Goal: Transaction & Acquisition: Book appointment/travel/reservation

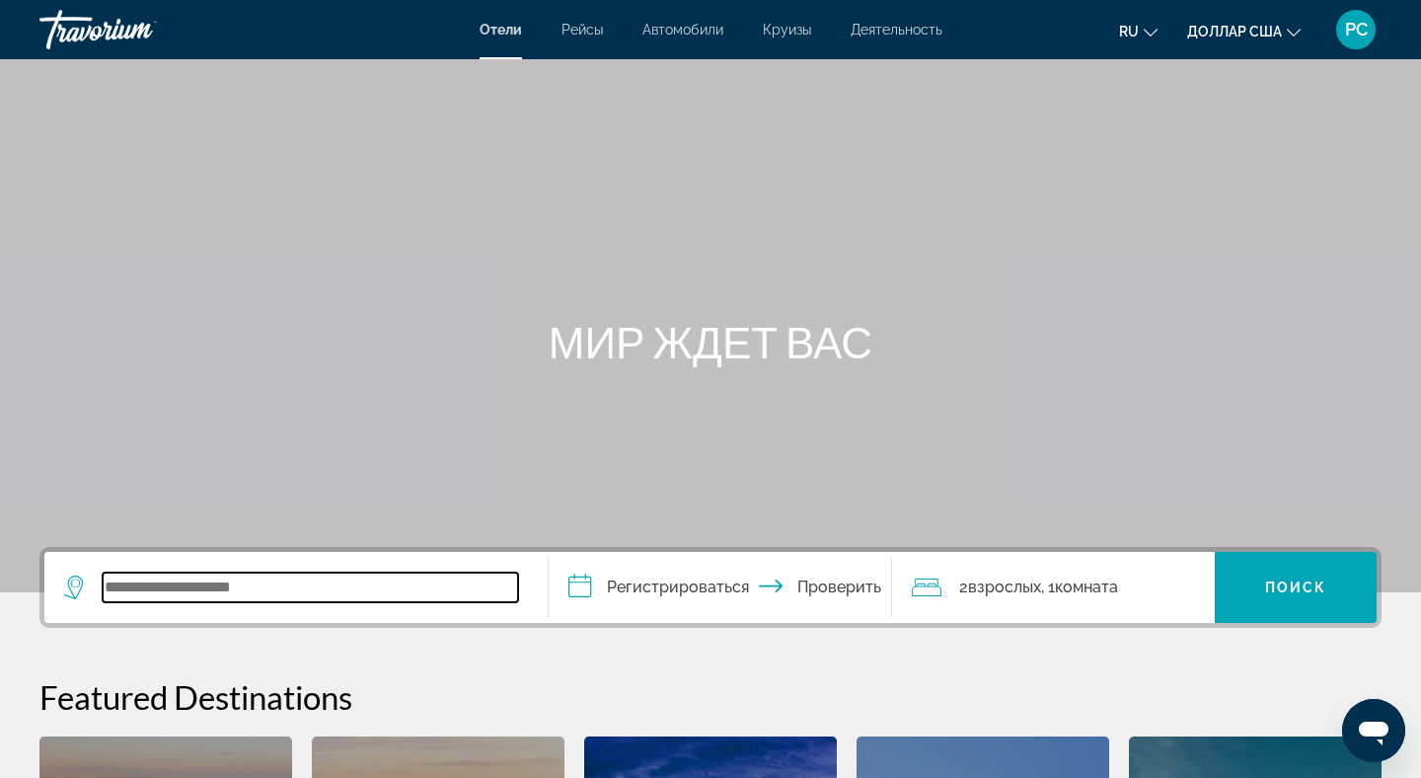
click at [158, 589] on input "Виджет поиска" at bounding box center [310, 587] width 415 height 30
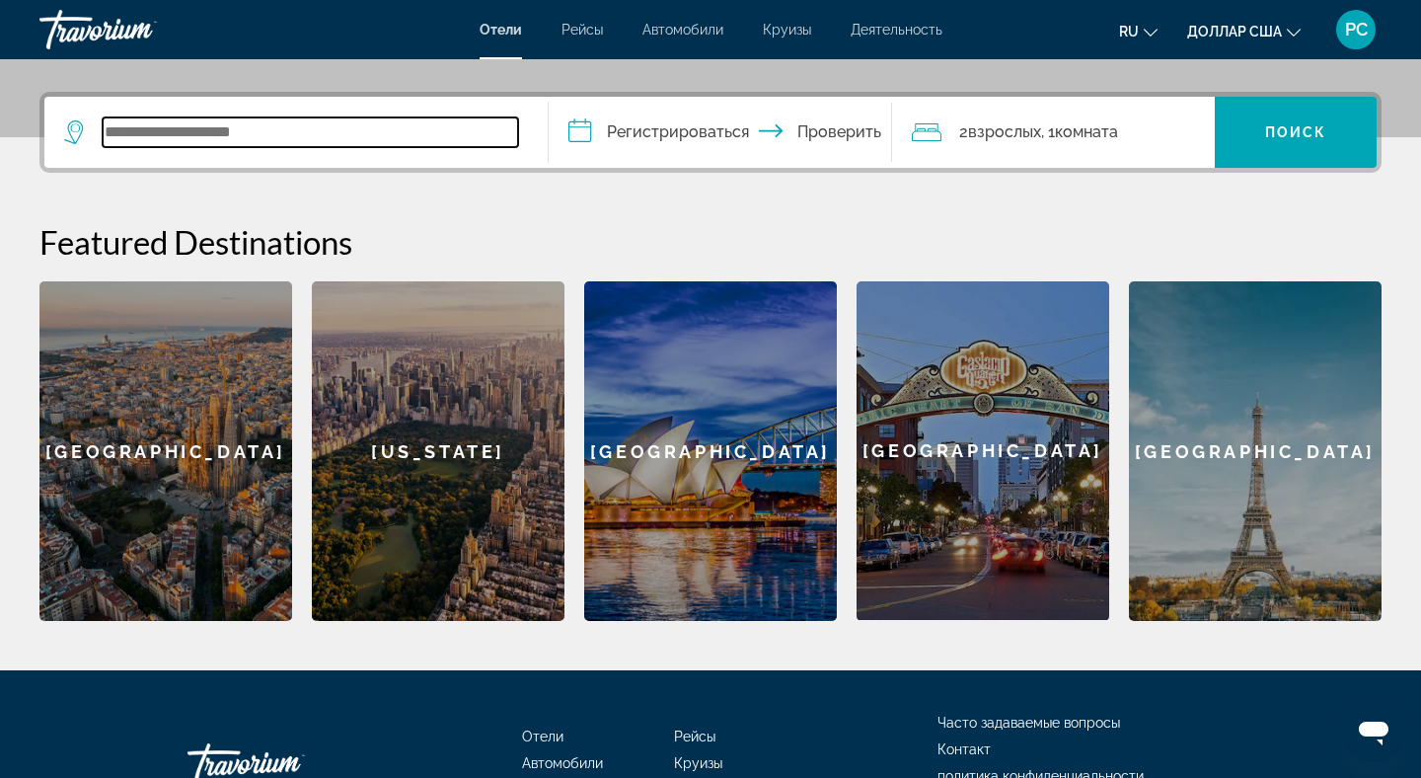
scroll to position [483, 0]
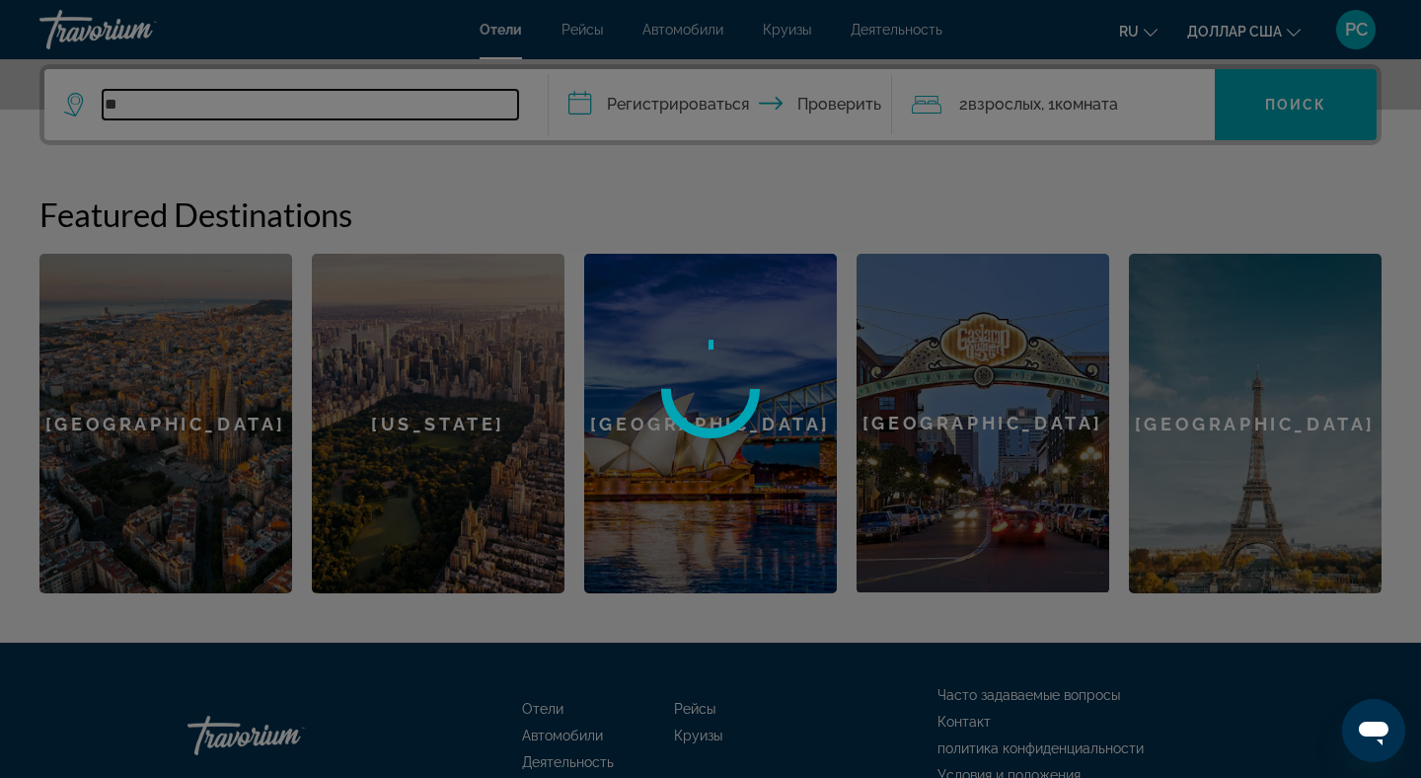
type input "*"
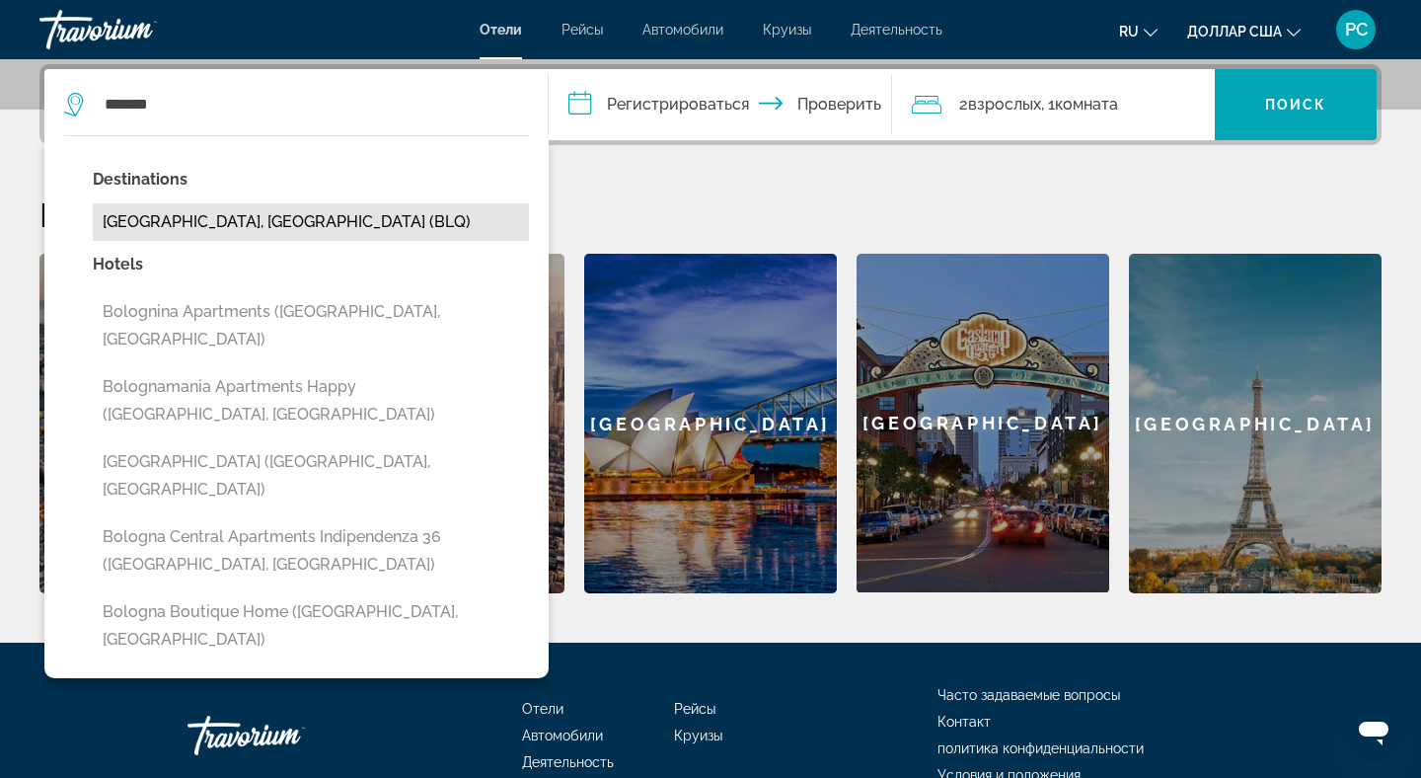
click at [199, 222] on button "[GEOGRAPHIC_DATA], [GEOGRAPHIC_DATA] (BLQ)" at bounding box center [311, 222] width 436 height 38
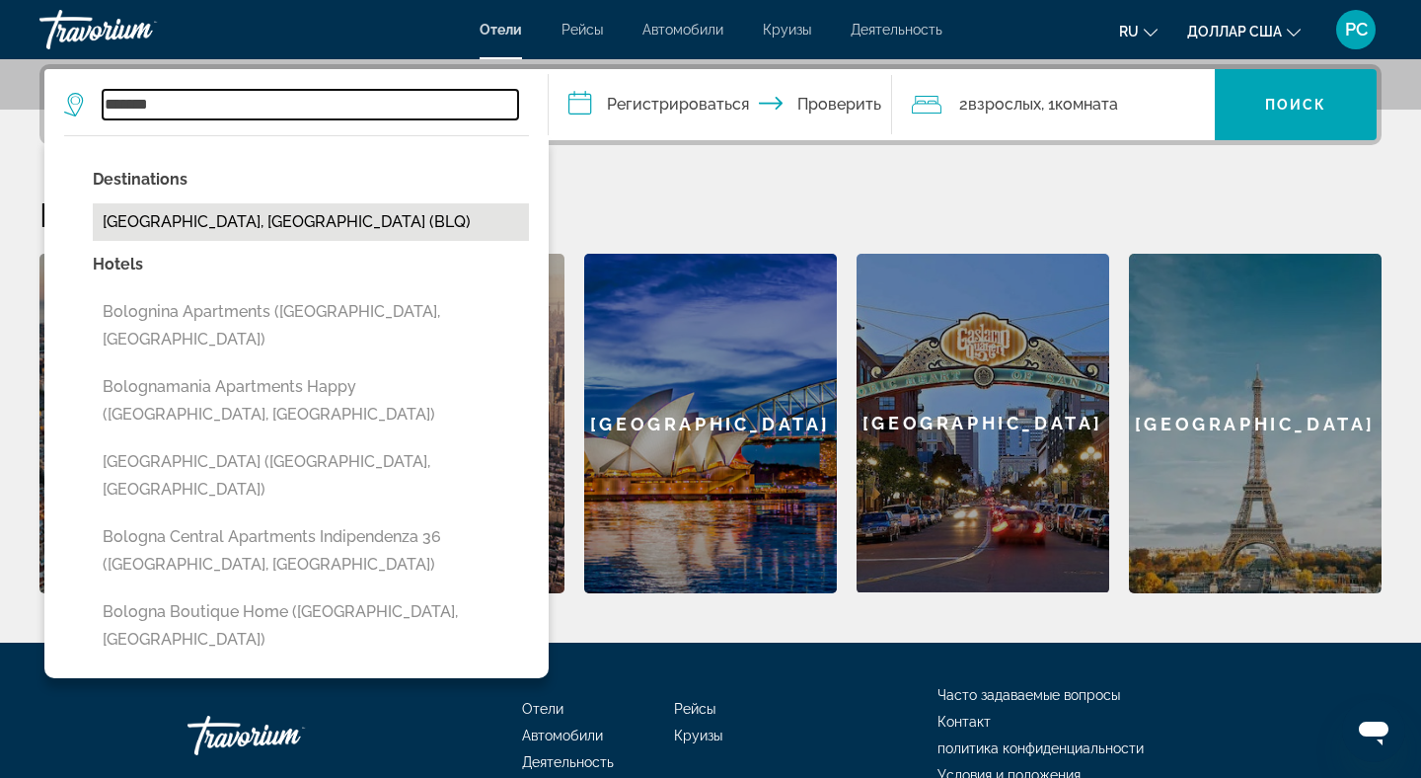
type input "**********"
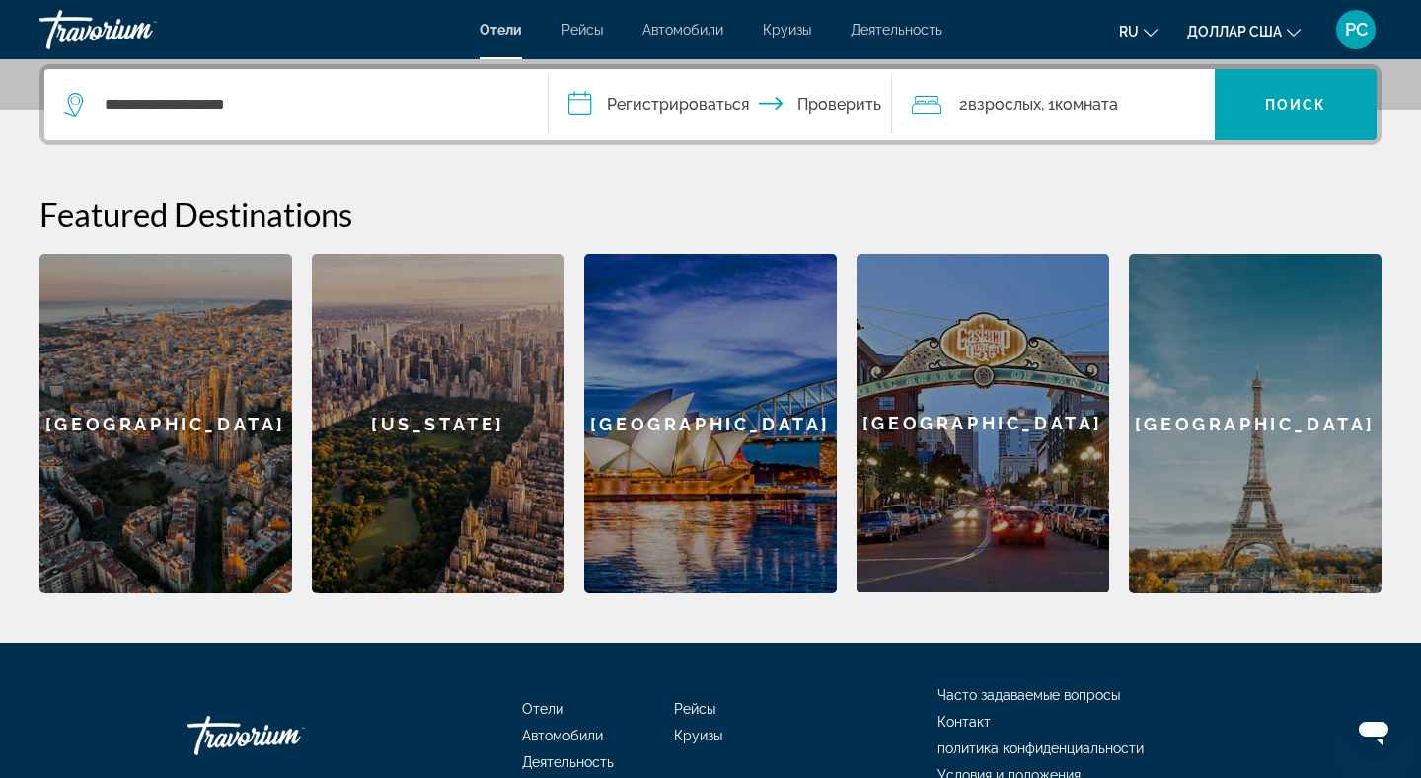
click at [997, 107] on font "взрослых" at bounding box center [1004, 104] width 73 height 19
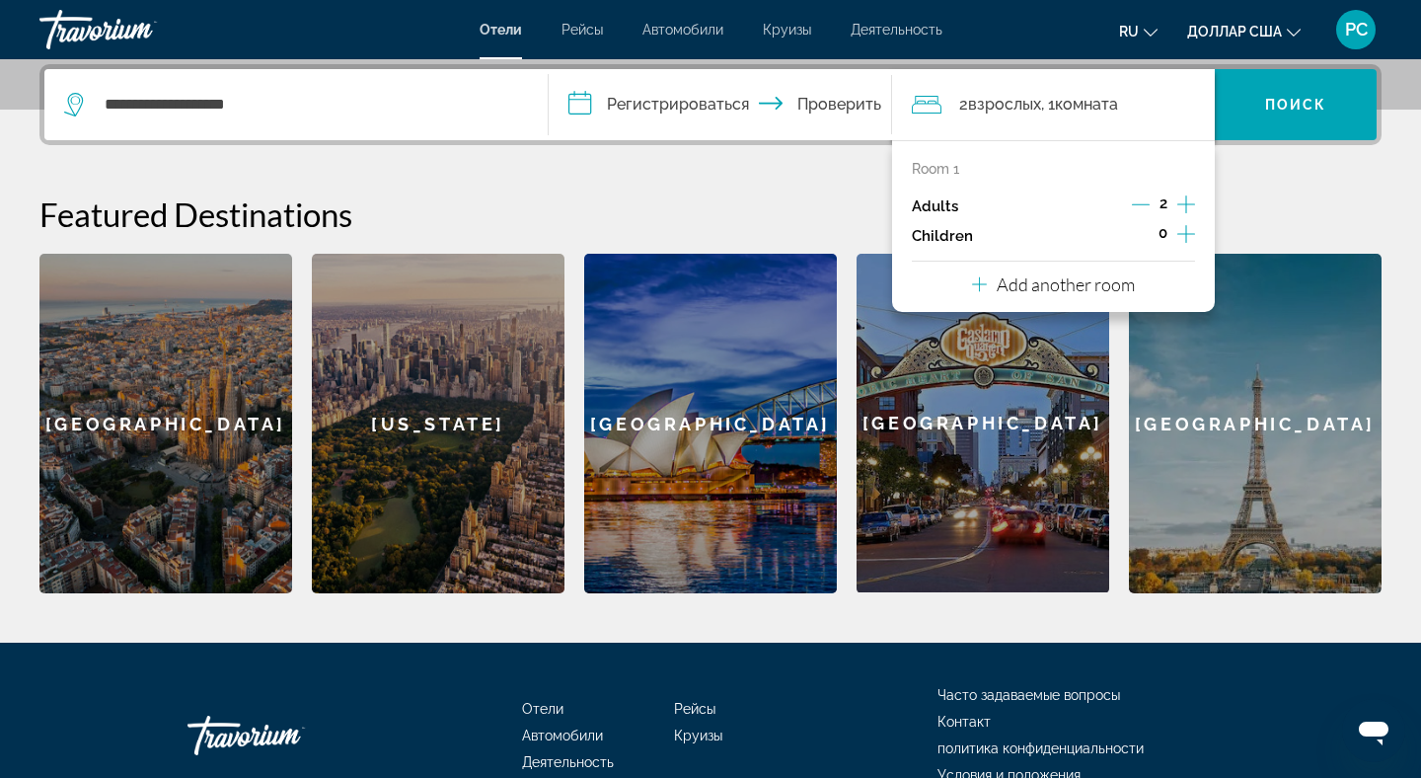
click at [1144, 200] on icon "Decrement adults" at bounding box center [1141, 204] width 18 height 18
click at [1289, 112] on font "Поиск" at bounding box center [1296, 105] width 62 height 16
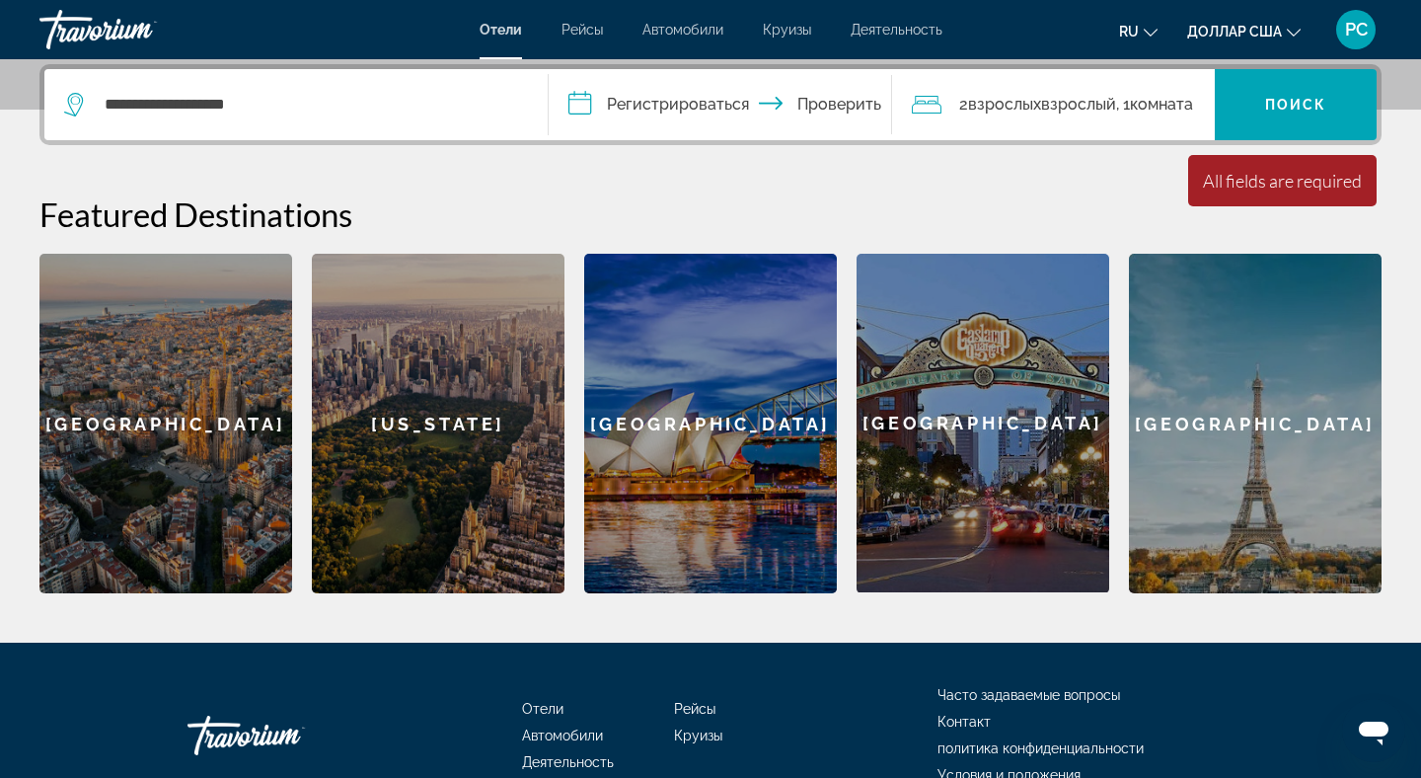
click at [588, 98] on input "**********" at bounding box center [724, 107] width 351 height 77
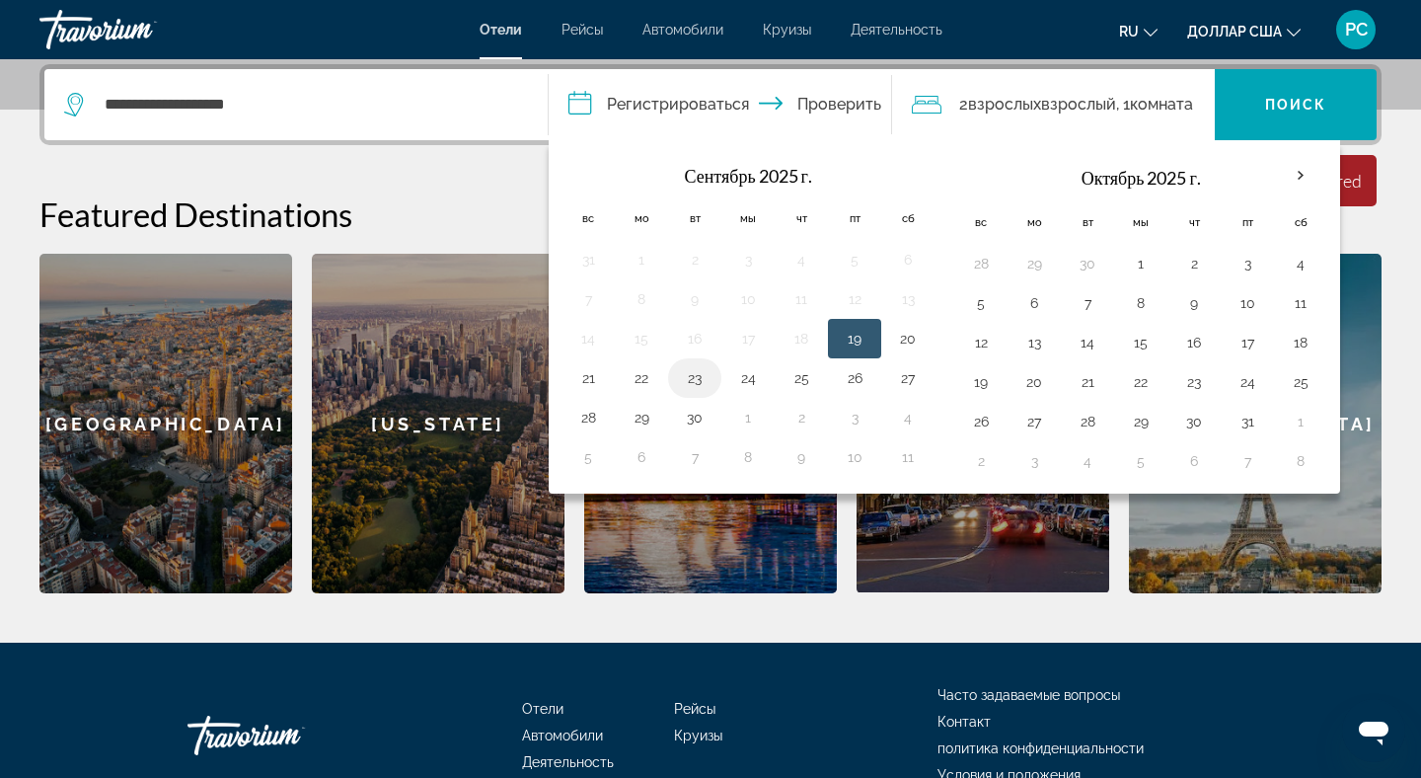
click at [697, 374] on button "23" at bounding box center [695, 378] width 32 height 28
click at [742, 379] on button "24" at bounding box center [748, 378] width 32 height 28
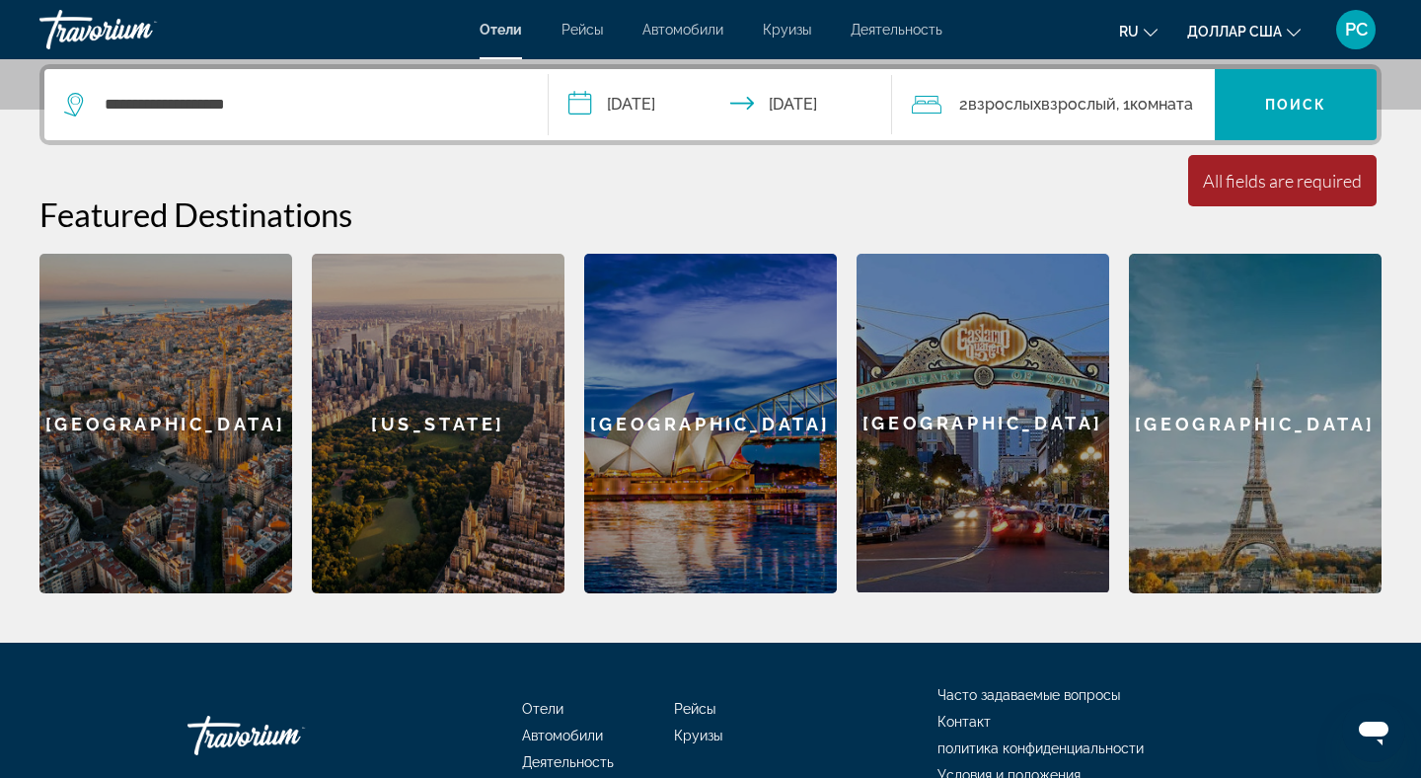
click at [586, 107] on input "**********" at bounding box center [724, 107] width 351 height 77
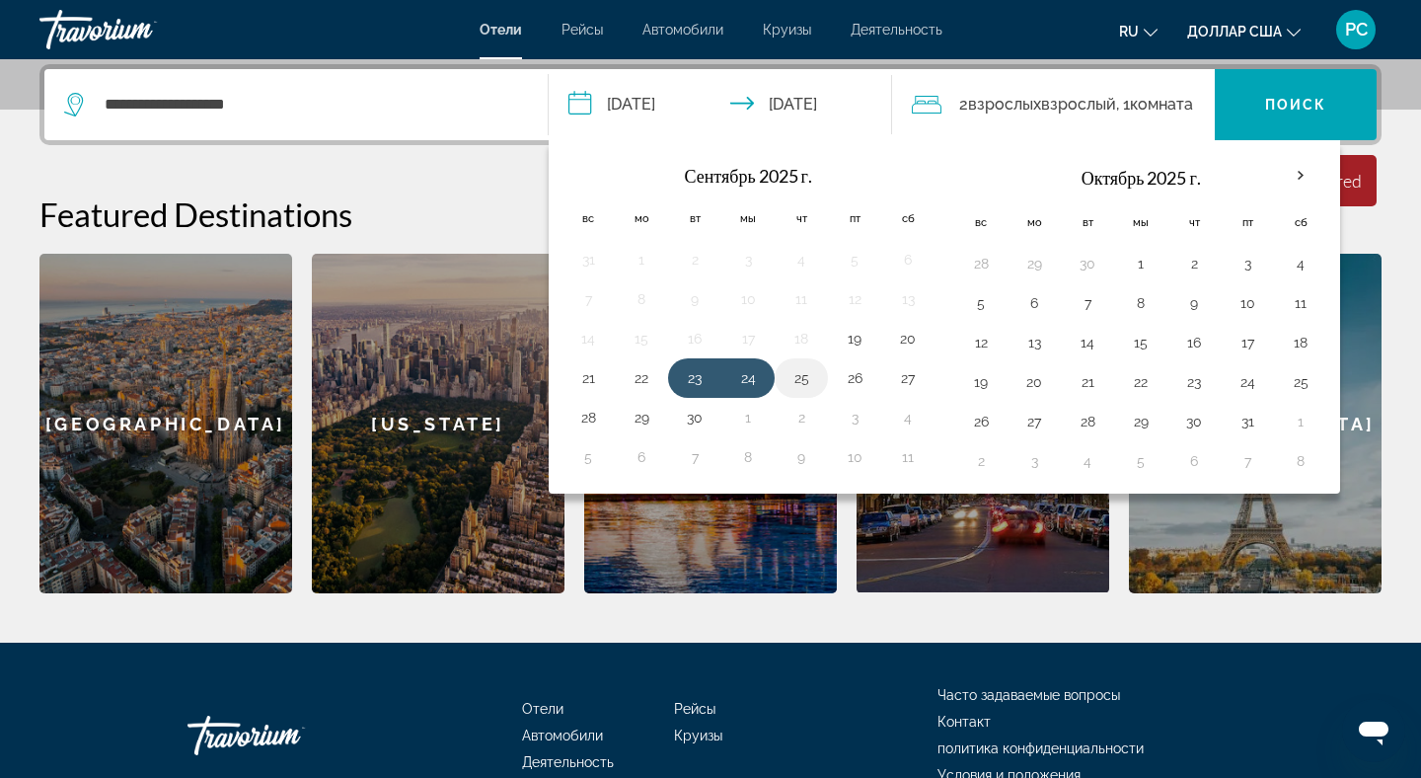
click at [805, 373] on button "25" at bounding box center [802, 378] width 32 height 28
click at [678, 380] on td "23" at bounding box center [694, 377] width 53 height 39
click at [695, 372] on button "23" at bounding box center [695, 378] width 32 height 28
type input "**********"
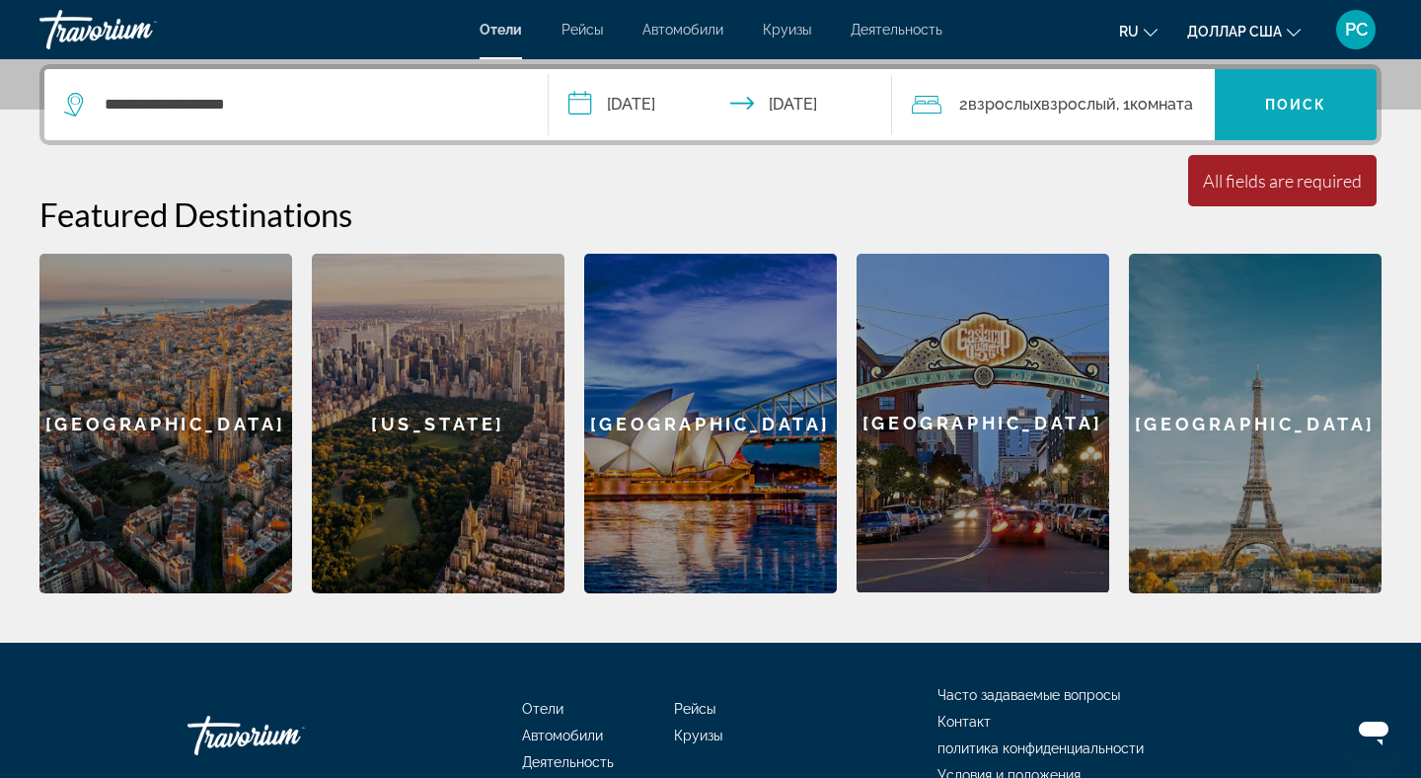
click at [1261, 107] on span "Виджет поиска" at bounding box center [1296, 104] width 162 height 47
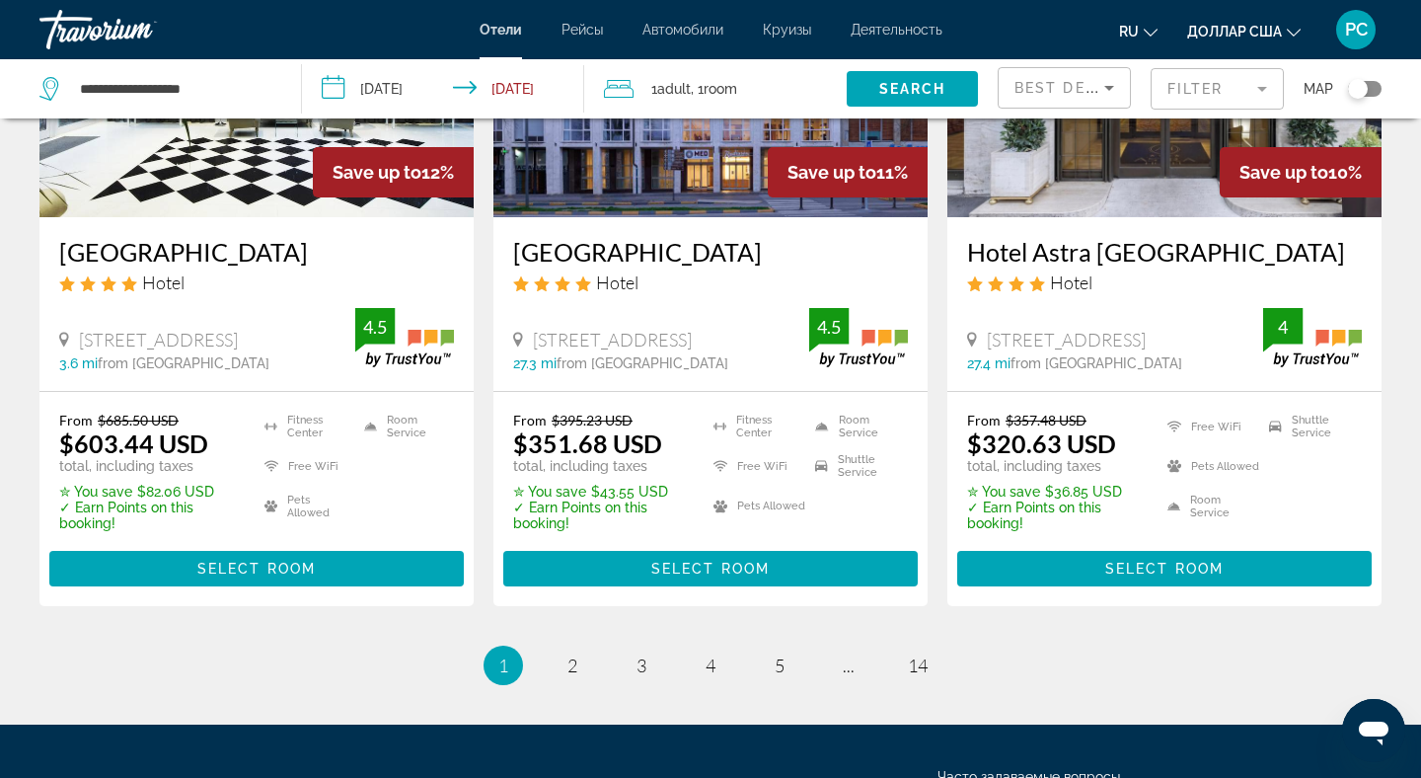
scroll to position [2566, 0]
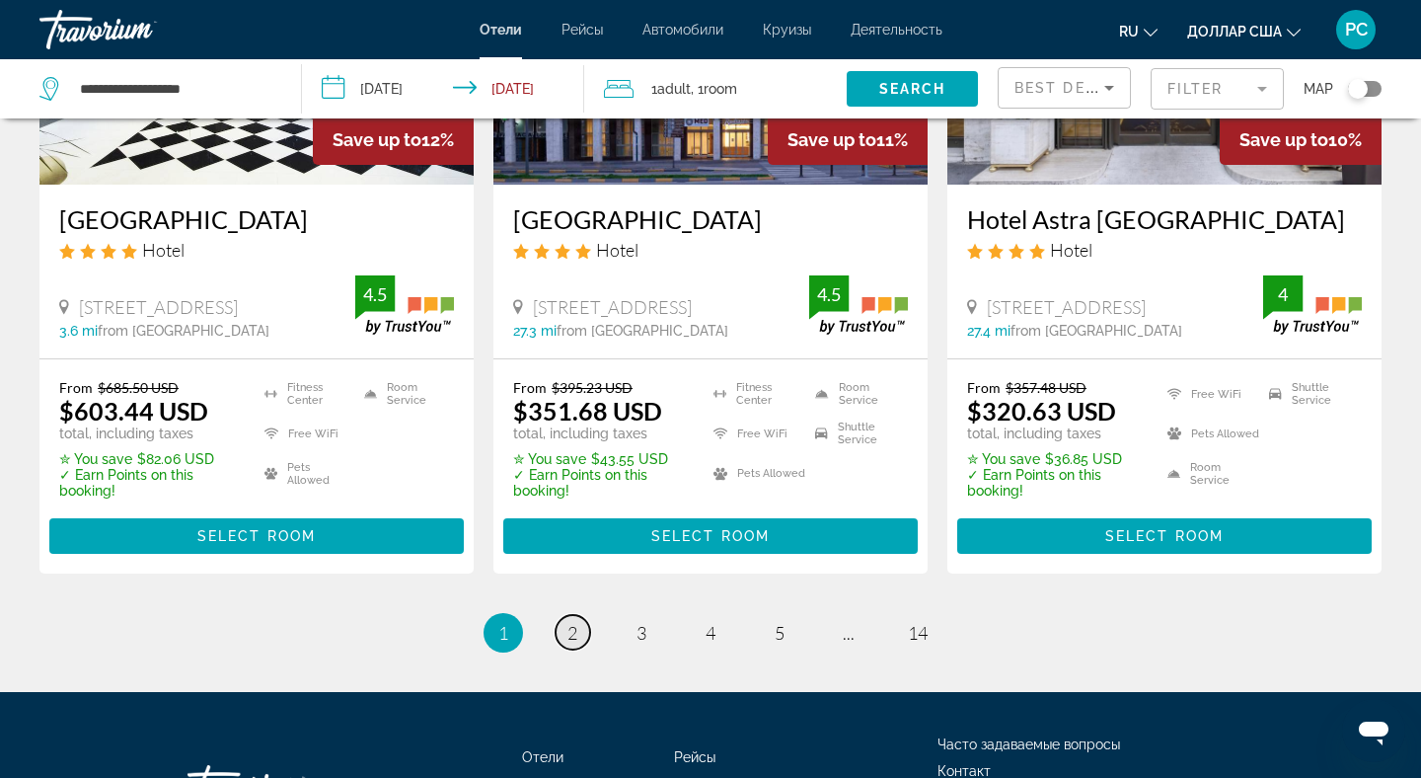
click at [573, 629] on link "page 2" at bounding box center [573, 632] width 35 height 35
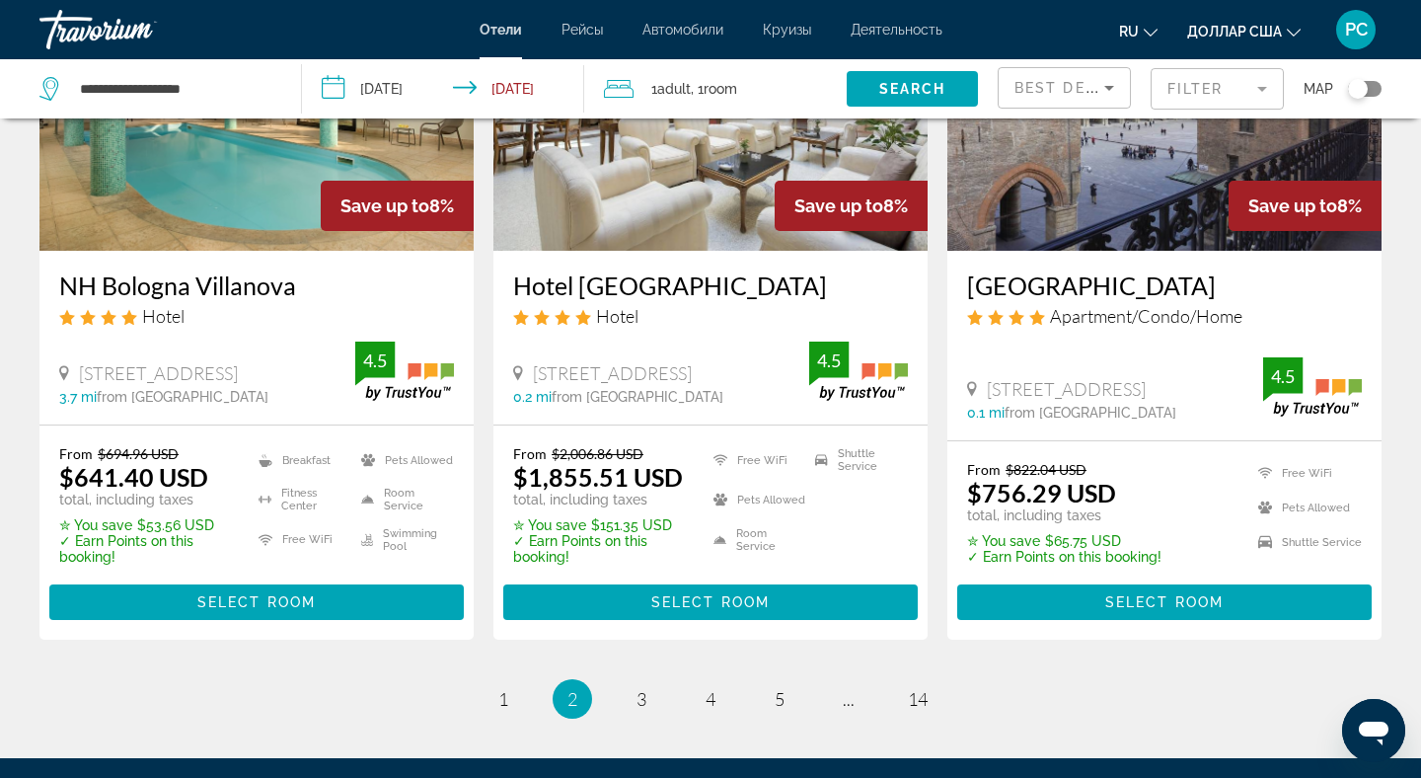
scroll to position [2527, 0]
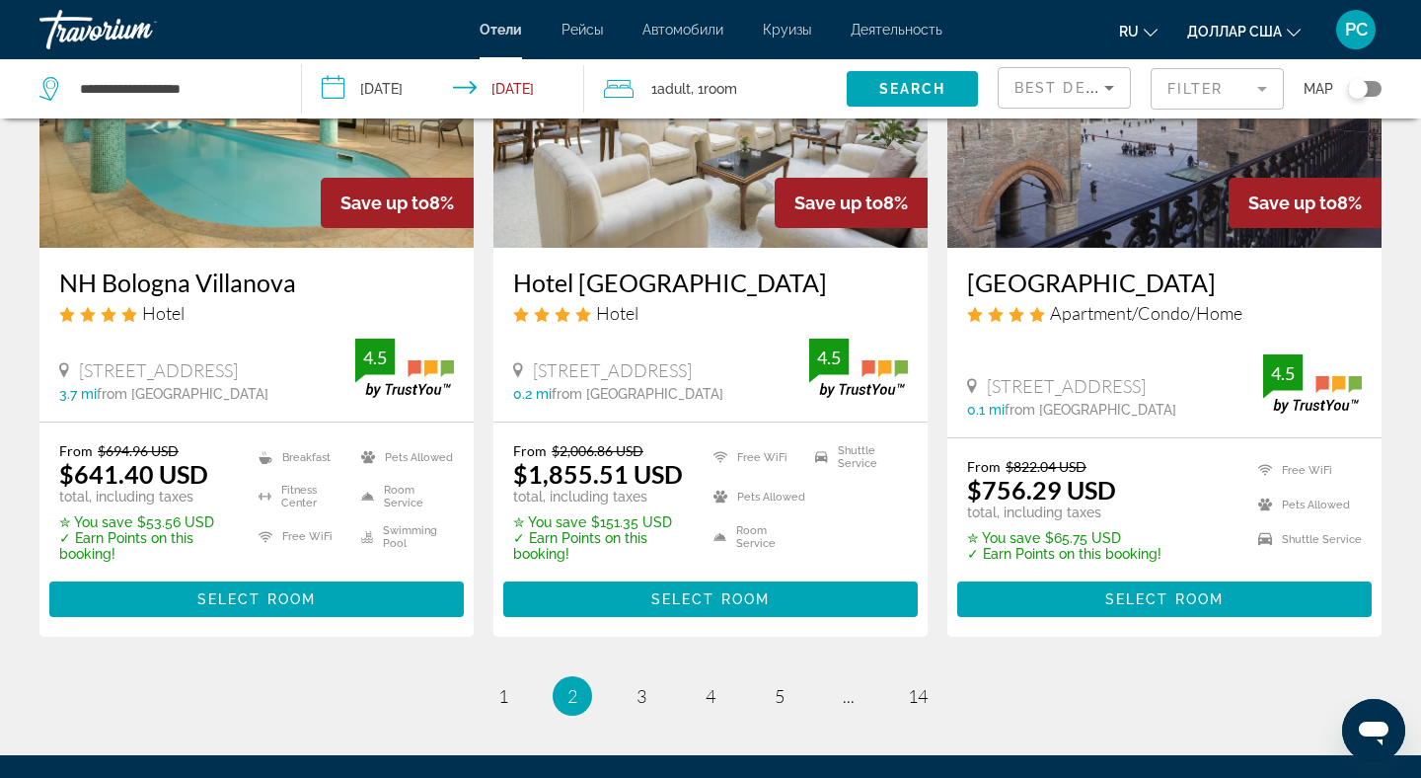
click at [658, 676] on ul "2 / 14 page 1 You're on page 2 page 3 page 4 page 5 page ... page 14" at bounding box center [710, 695] width 1342 height 39
click at [640, 685] on span "3" at bounding box center [642, 696] width 10 height 22
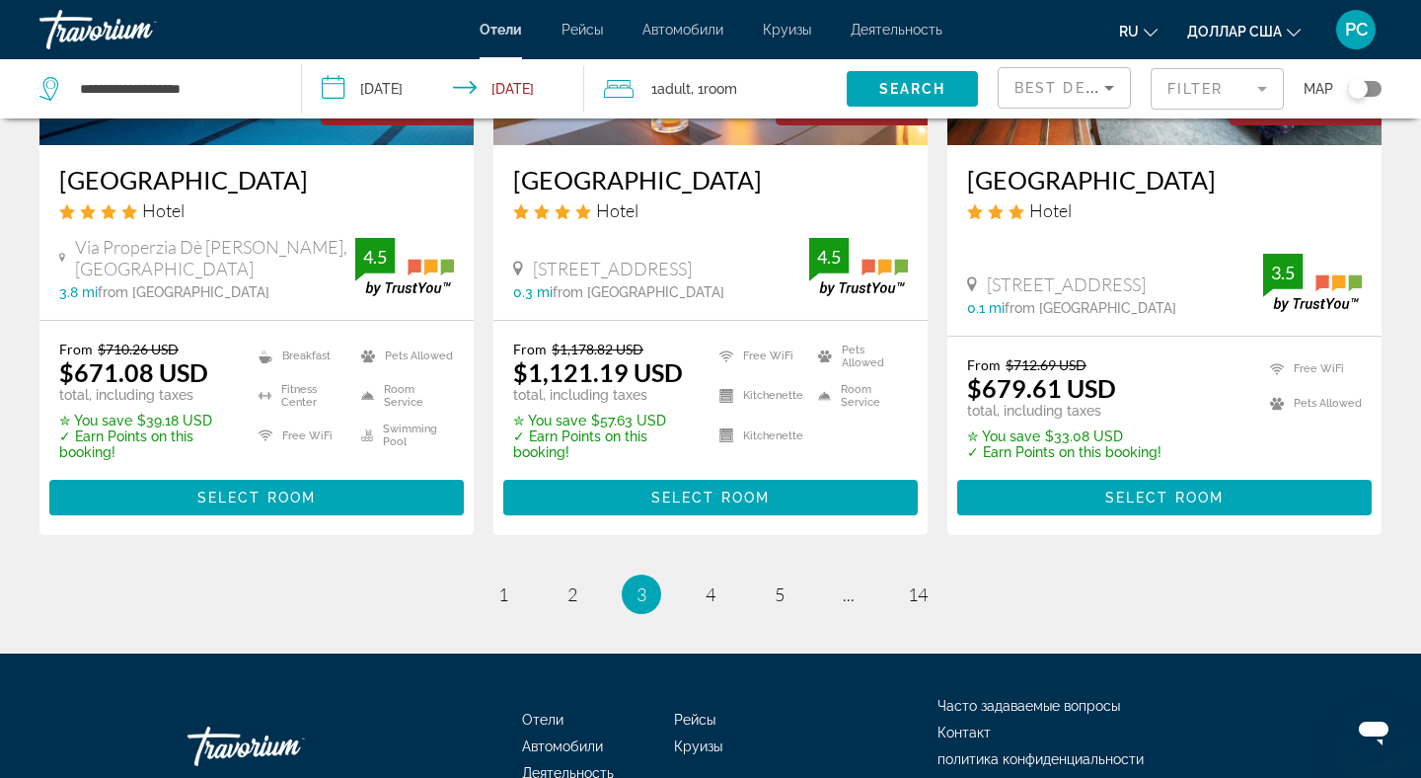
scroll to position [2645, 0]
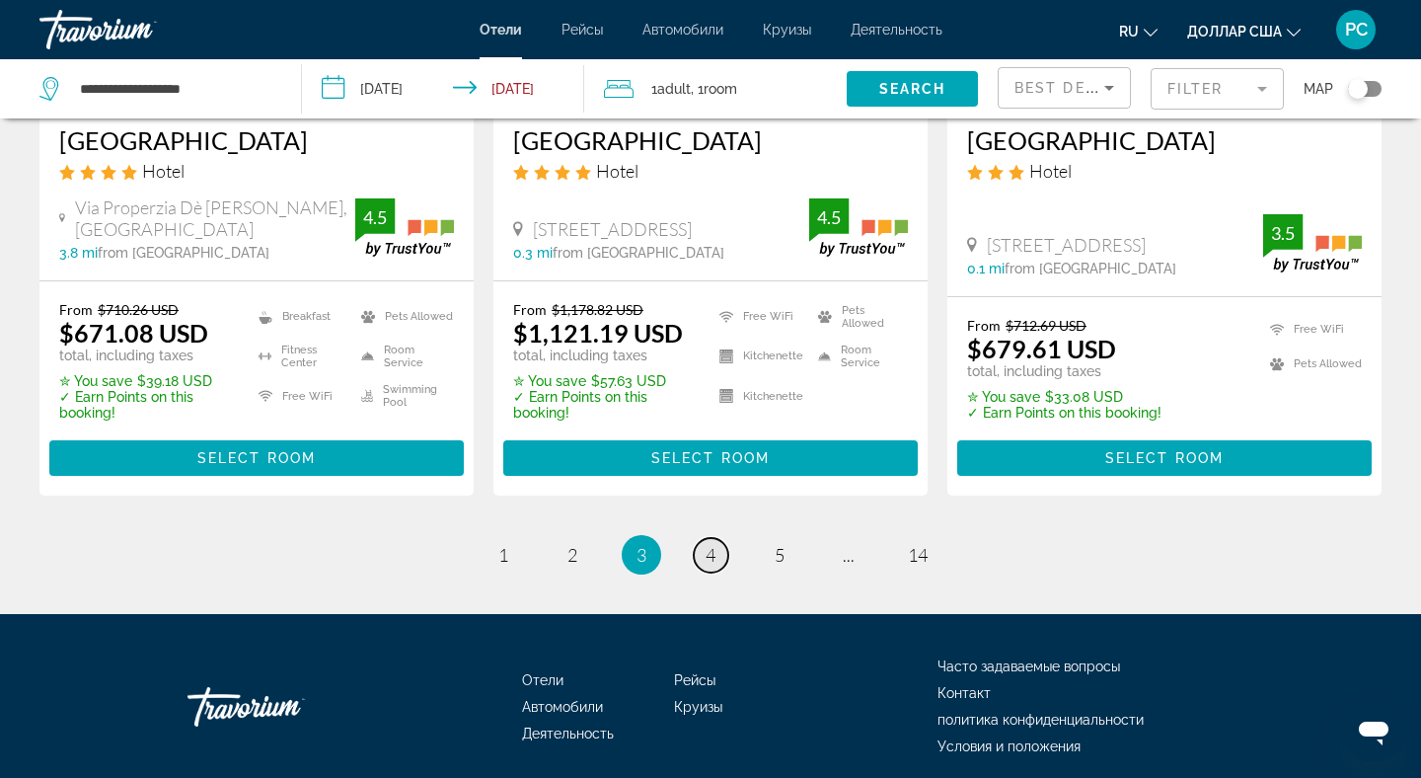
click at [717, 543] on link "page 4" at bounding box center [711, 555] width 35 height 35
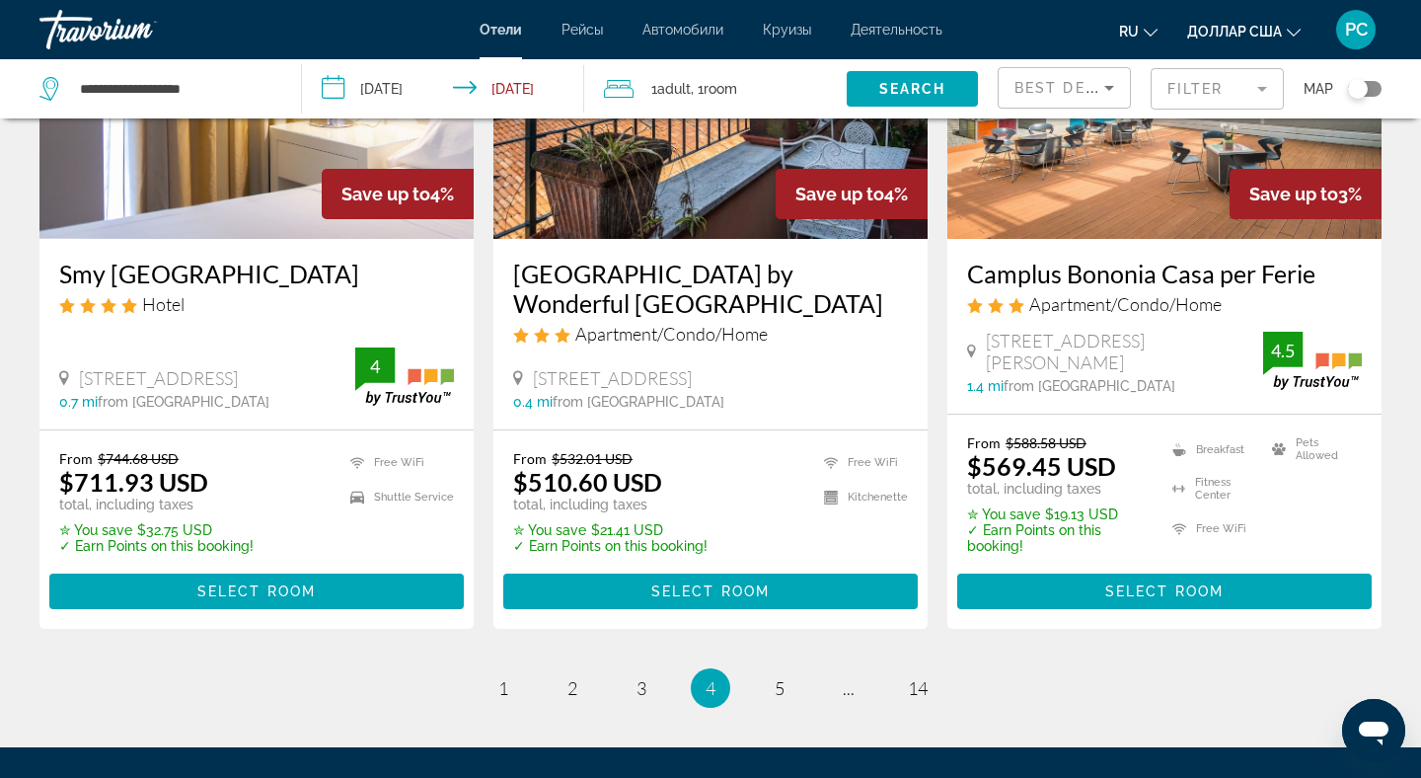
scroll to position [2566, 0]
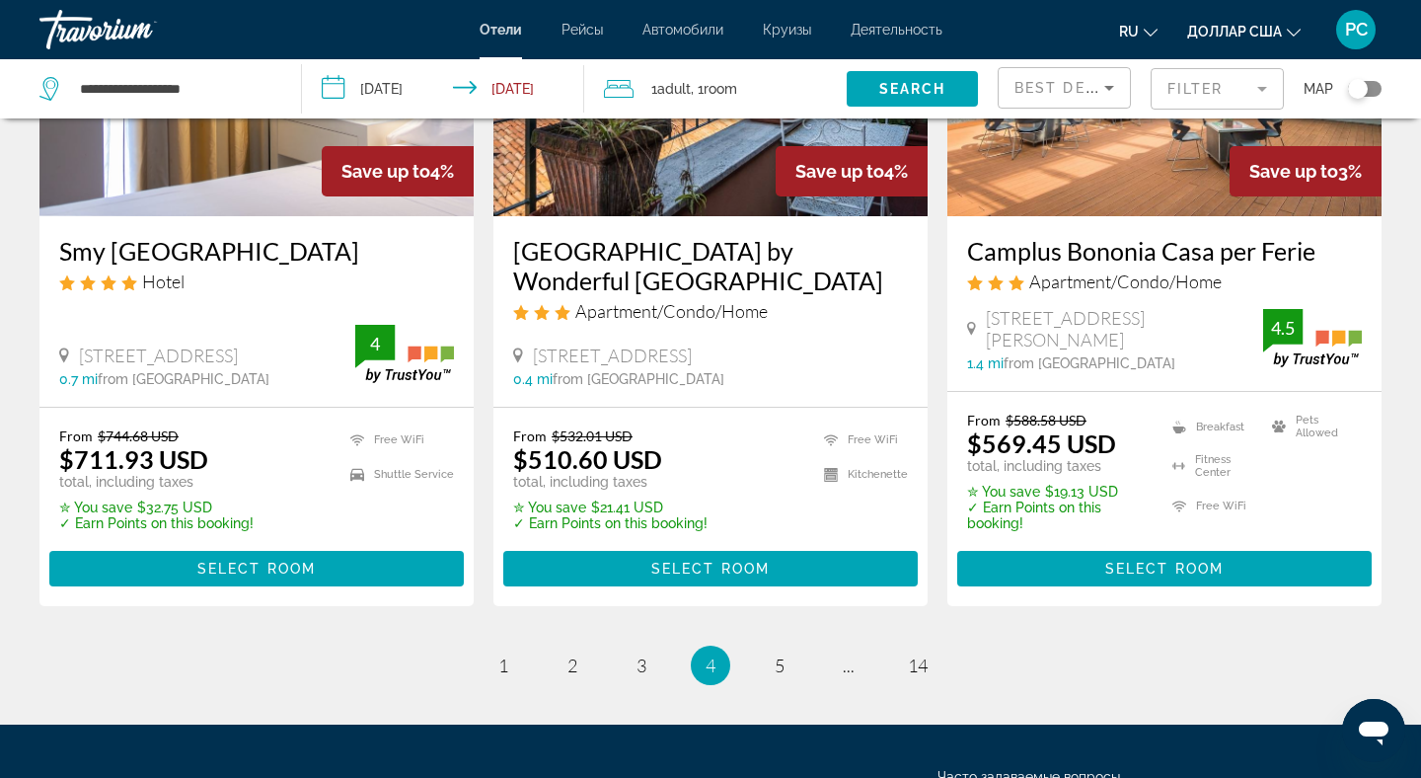
click at [1372, 88] on div "Toggle map" at bounding box center [1365, 89] width 34 height 16
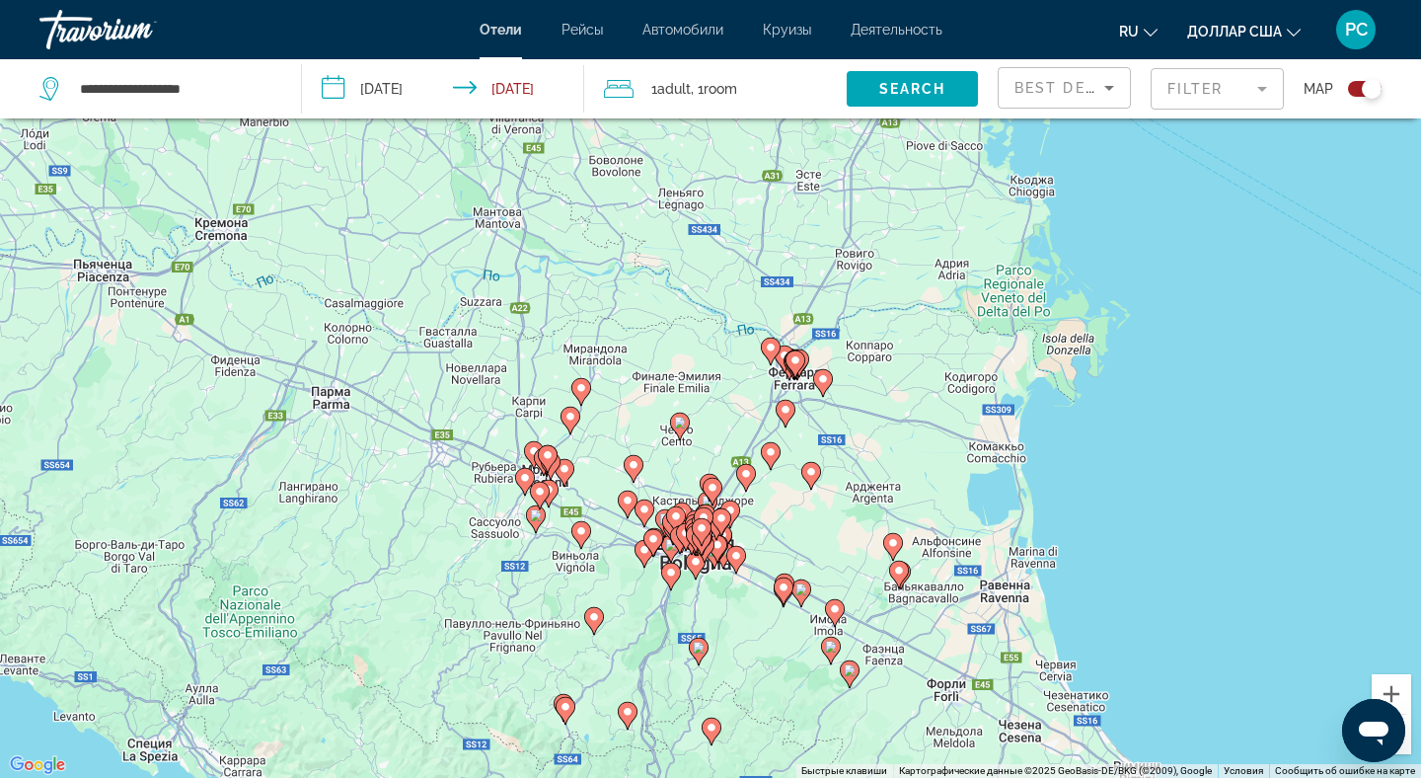
drag, startPoint x: 1118, startPoint y: 280, endPoint x: 1121, endPoint y: 444, distance: 163.9
click at [1121, 446] on div "Чтобы активировать перетаскивание с помощью клавиатуры, нажмите Alt + Ввод. Пос…" at bounding box center [710, 389] width 1421 height 778
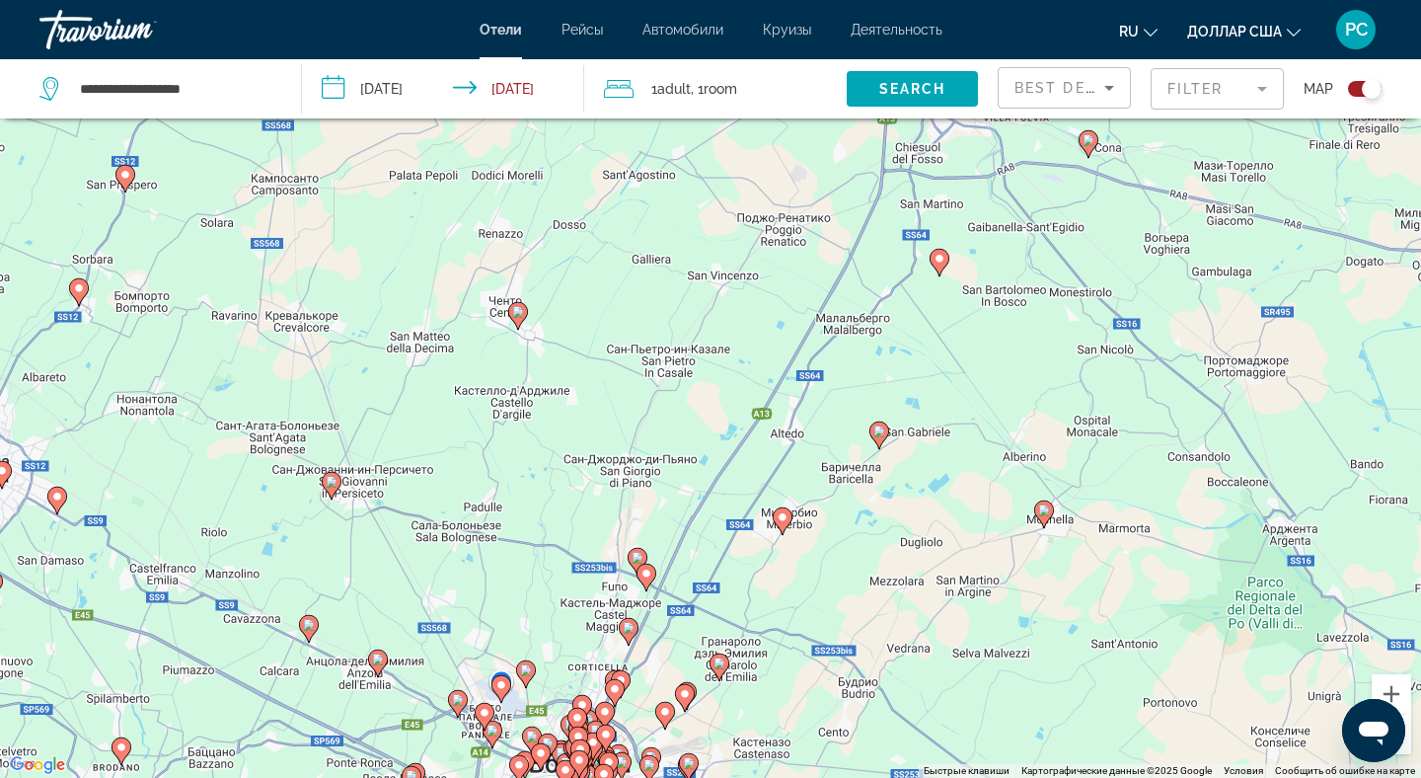
drag, startPoint x: 724, startPoint y: 472, endPoint x: 841, endPoint y: 283, distance: 221.6
click at [843, 283] on div "Чтобы активировать перетаскивание с помощью клавиатуры, нажмите Alt + Ввод. Пос…" at bounding box center [710, 389] width 1421 height 778
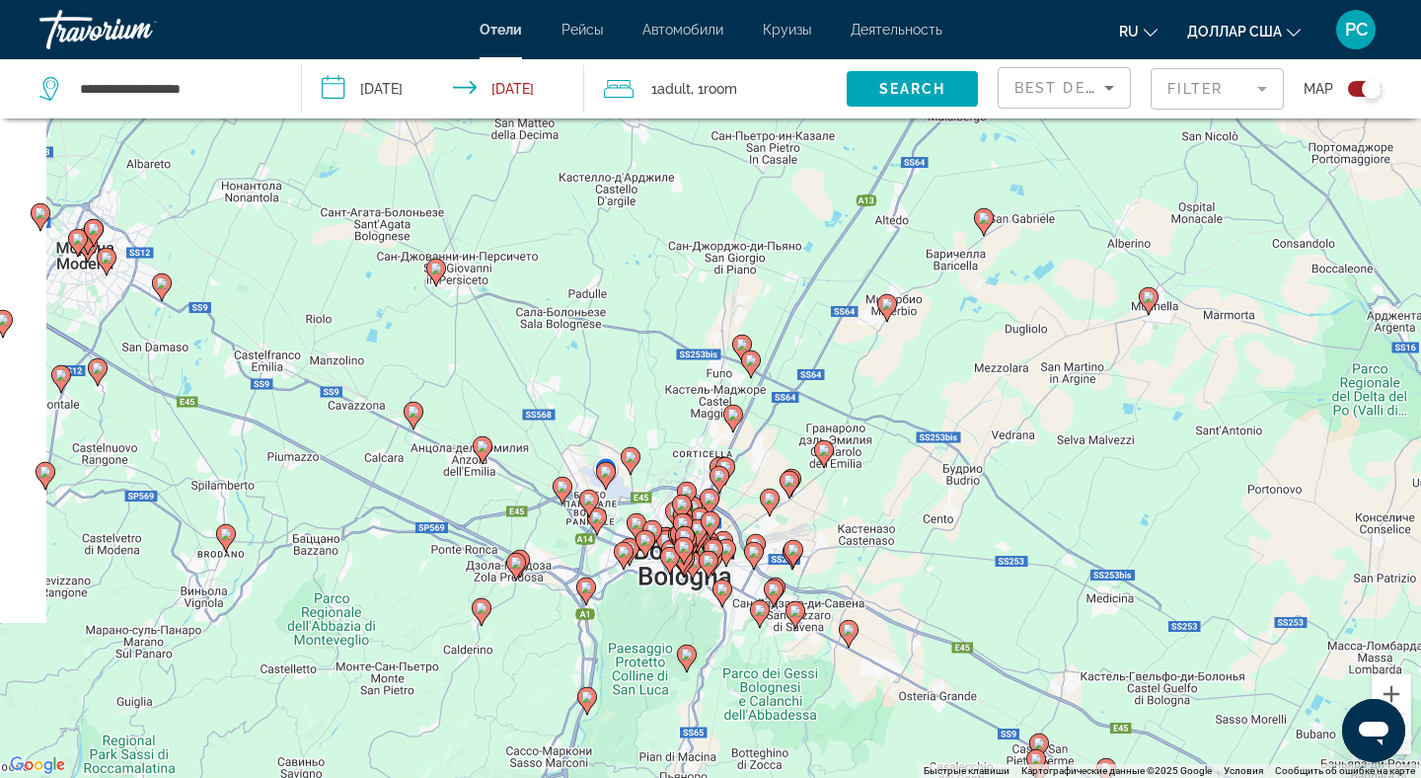
drag, startPoint x: 863, startPoint y: 529, endPoint x: 972, endPoint y: 316, distance: 239.7
click at [972, 315] on div "Чтобы активировать перетаскивание с помощью клавиатуры, нажмите Alt + Ввод. Пос…" at bounding box center [710, 389] width 1421 height 778
